Goal: Navigation & Orientation: Find specific page/section

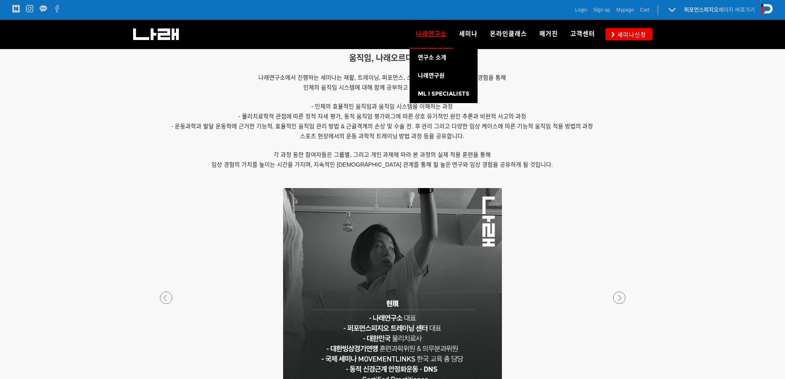
scroll to position [536, 0]
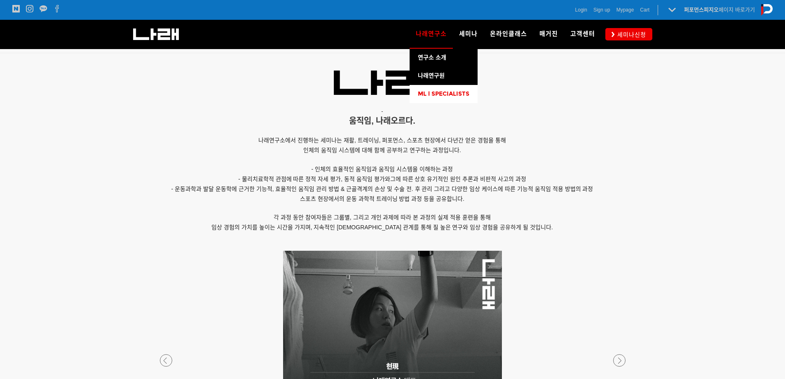
click at [433, 93] on span "ML l SPECIALISTS" at bounding box center [444, 93] width 52 height 7
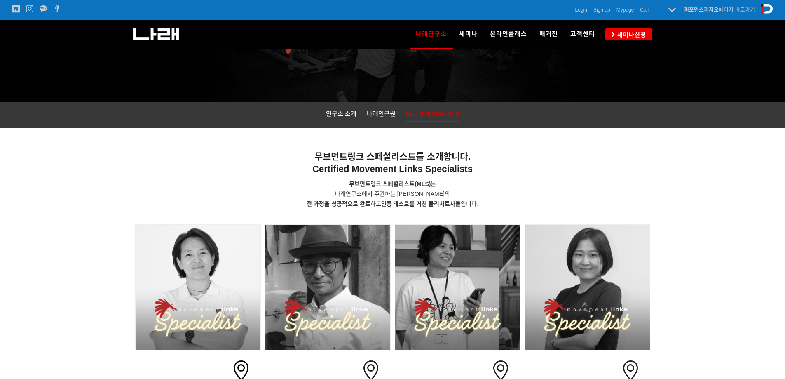
scroll to position [124, 0]
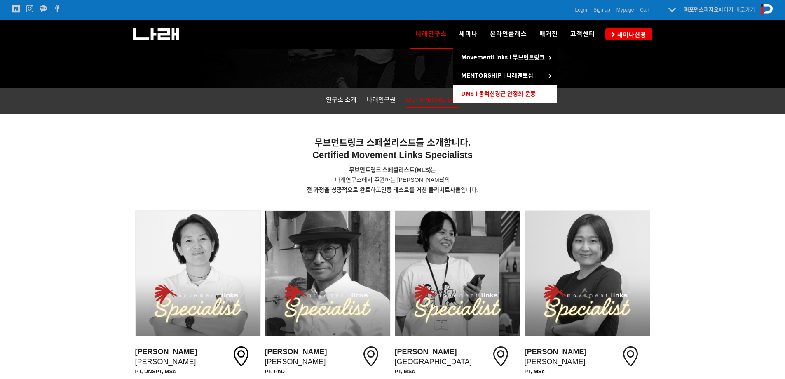
click at [484, 92] on span "DNS l 동적신경근 안정화 운동" at bounding box center [498, 93] width 75 height 7
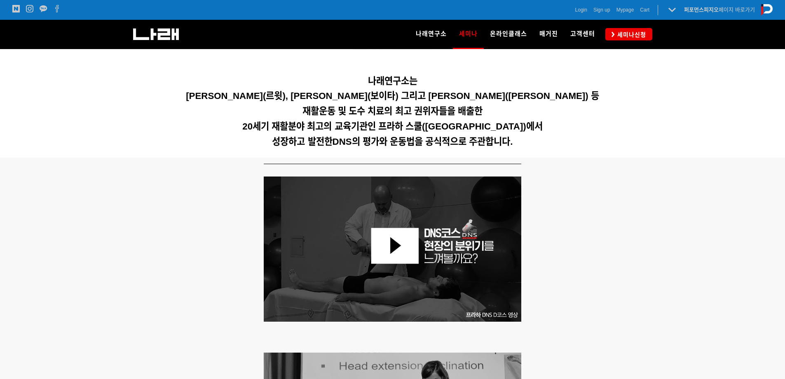
scroll to position [82, 0]
